Goal: Navigation & Orientation: Find specific page/section

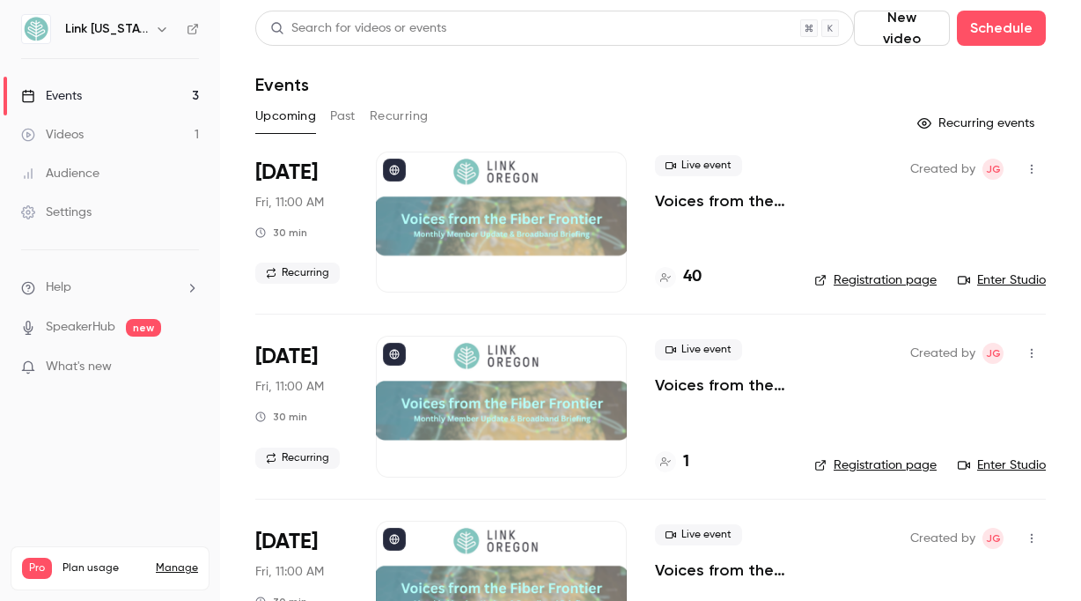
click at [686, 283] on h4 "40" at bounding box center [692, 277] width 18 height 24
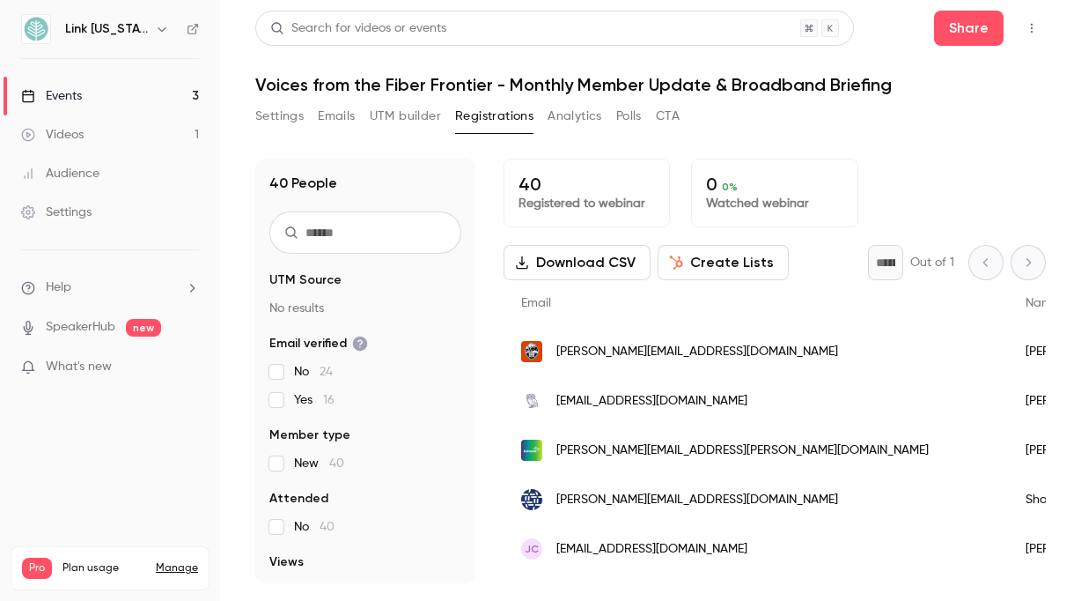
click at [145, 98] on link "Events 3" at bounding box center [110, 96] width 220 height 39
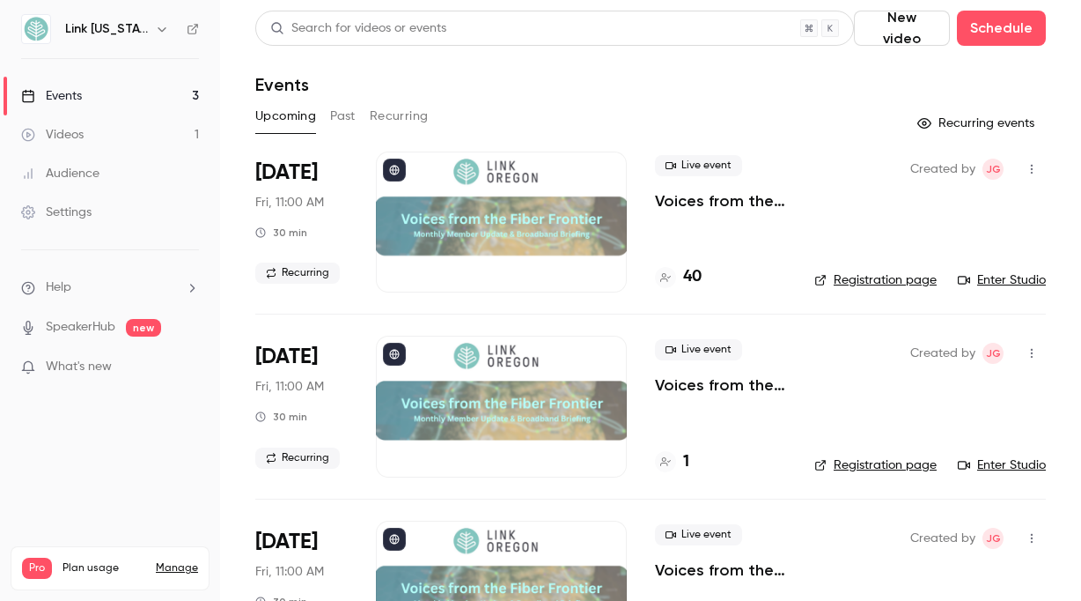
click at [1025, 163] on icon "button" at bounding box center [1032, 169] width 14 height 12
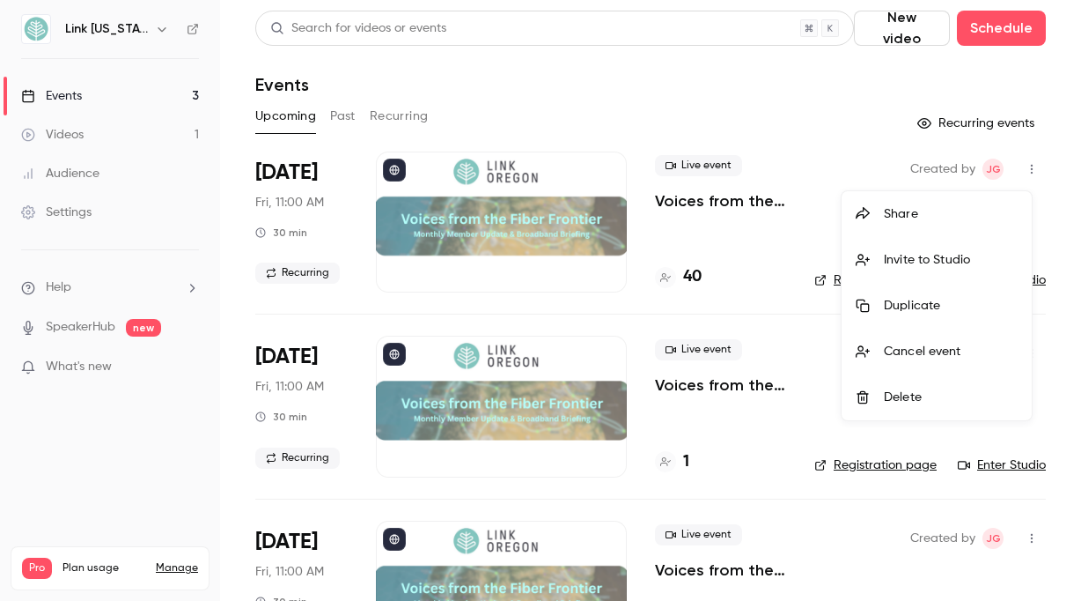
click at [805, 168] on div at bounding box center [540, 300] width 1081 height 601
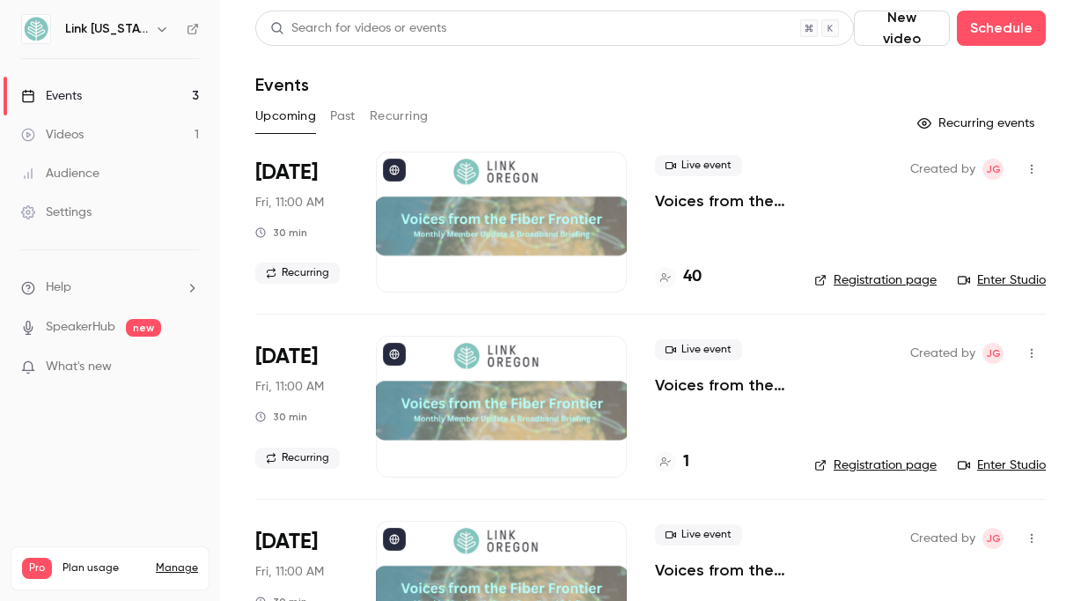
click at [997, 283] on link "Enter Studio" at bounding box center [1002, 280] width 88 height 18
